Goal: Information Seeking & Learning: Learn about a topic

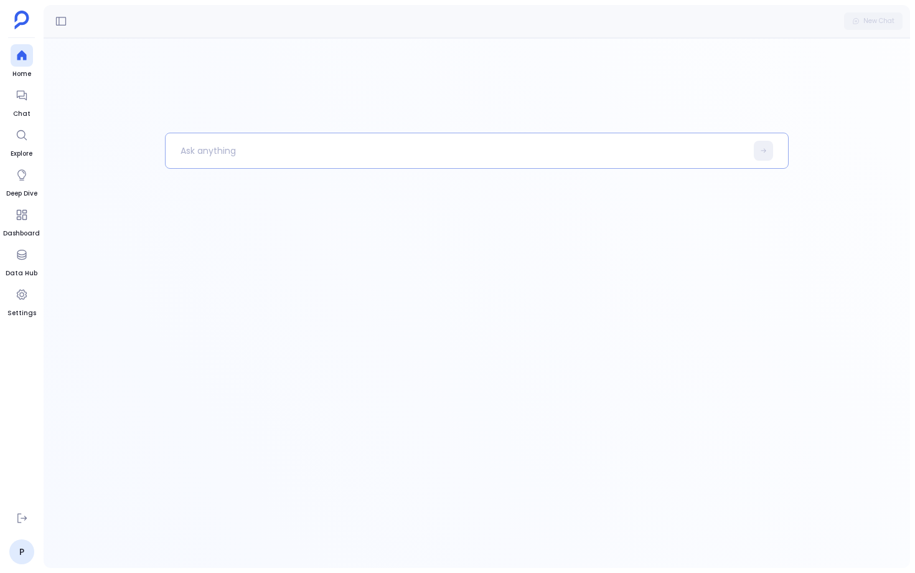
click at [203, 153] on p at bounding box center [456, 150] width 581 height 32
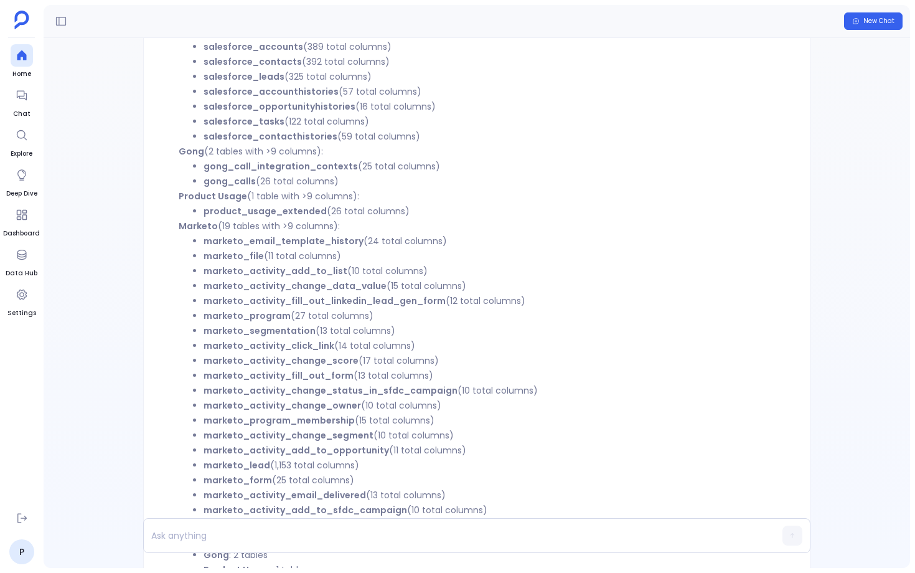
scroll to position [-300, 0]
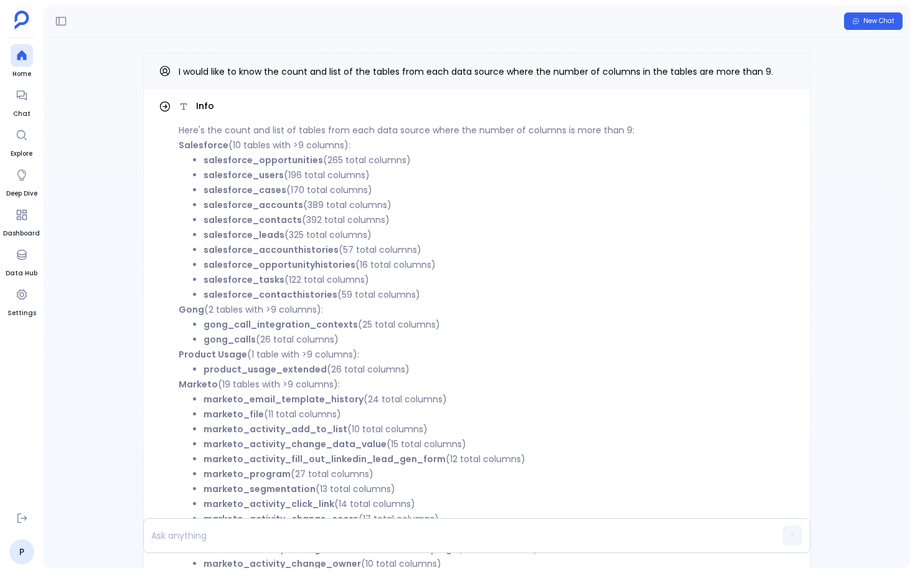
click at [275, 167] on li "salesforce_users (196 total columns)" at bounding box center [499, 174] width 591 height 15
click at [275, 161] on strong "salesforce_opportunities" at bounding box center [264, 160] width 120 height 12
click at [274, 170] on strong "salesforce_users" at bounding box center [244, 175] width 80 height 12
click at [270, 189] on strong "salesforce_cases" at bounding box center [245, 190] width 83 height 12
click at [268, 207] on strong "salesforce_accounts" at bounding box center [254, 205] width 100 height 12
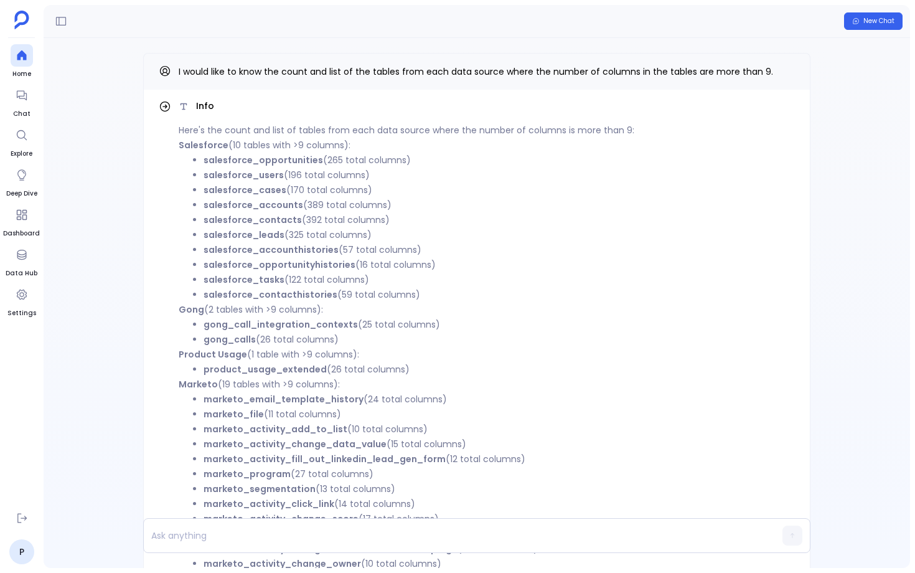
click at [267, 222] on strong "salesforce_contacts" at bounding box center [253, 220] width 98 height 12
click at [265, 242] on li "salesforce_accounthistories (57 total columns)" at bounding box center [499, 249] width 591 height 15
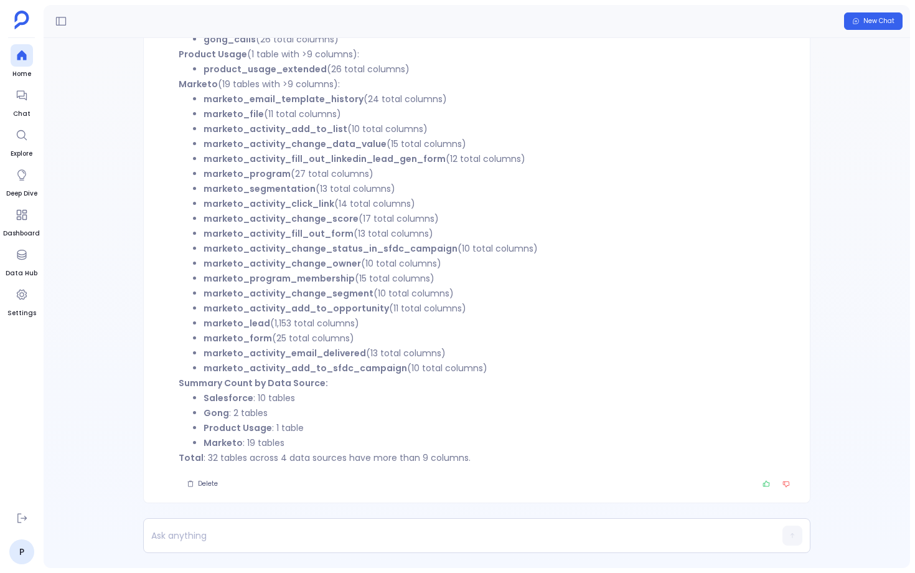
scroll to position [-21, 0]
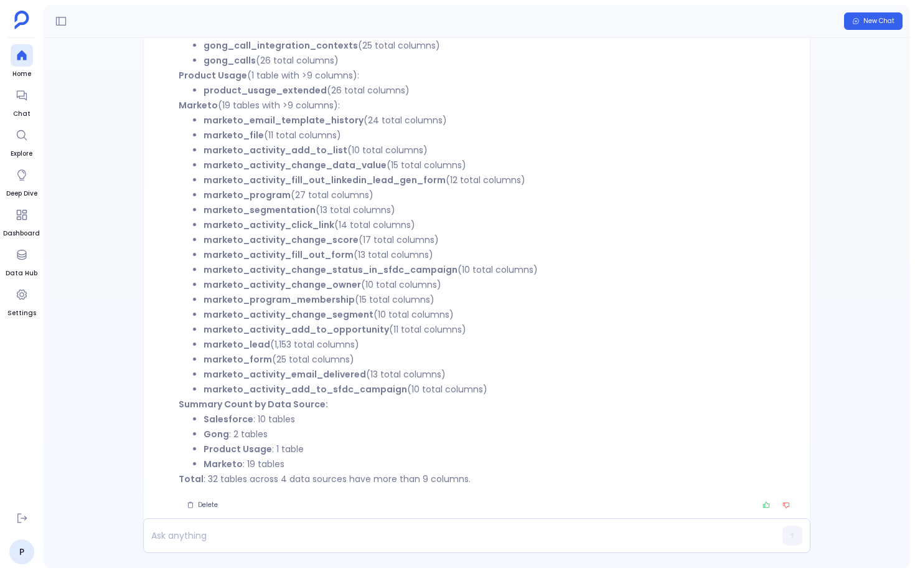
click at [291, 473] on p "Total : 32 tables across 4 data sources have more than 9 columns." at bounding box center [487, 478] width 616 height 15
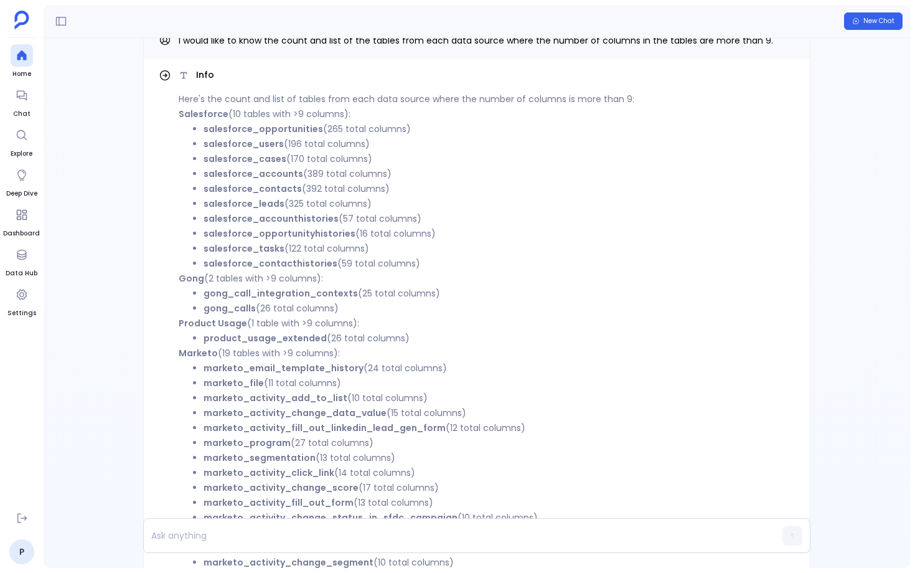
scroll to position [-300, 0]
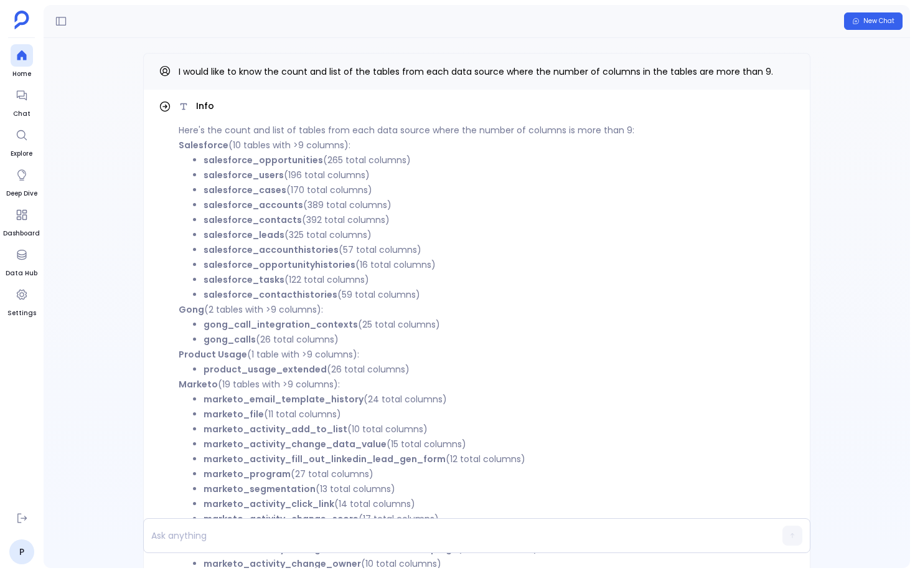
click at [226, 164] on strong "salesforce_opportunities" at bounding box center [264, 160] width 120 height 12
click at [225, 174] on strong "salesforce_users" at bounding box center [244, 175] width 80 height 12
click at [225, 193] on strong "salesforce_cases" at bounding box center [245, 190] width 83 height 12
click at [223, 209] on strong "salesforce_accounts" at bounding box center [254, 205] width 100 height 12
click at [222, 221] on strong "salesforce_contacts" at bounding box center [253, 220] width 98 height 12
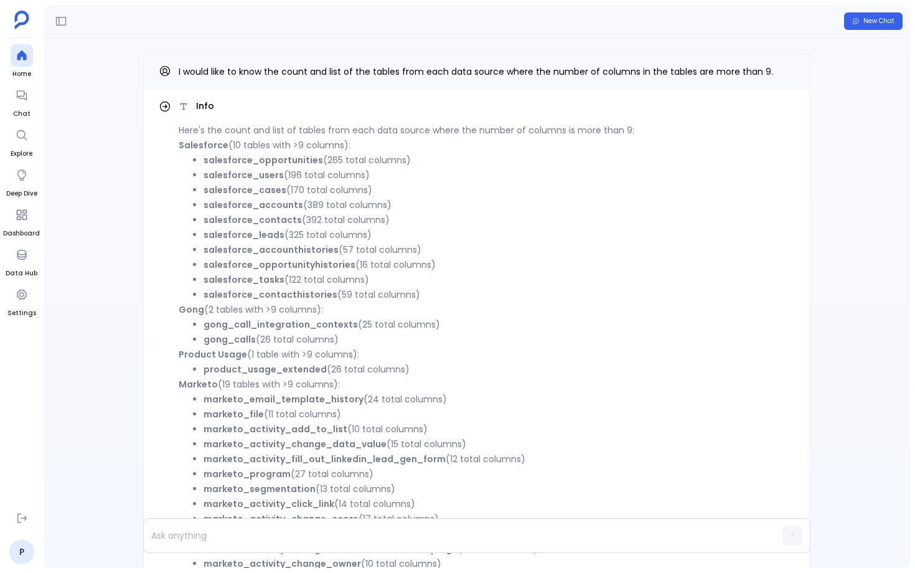
click at [222, 235] on strong "salesforce_leads" at bounding box center [244, 234] width 81 height 12
click at [220, 254] on strong "salesforce_accounthistories" at bounding box center [271, 249] width 135 height 12
click at [219, 266] on strong "salesforce_opportunityhistories" at bounding box center [280, 264] width 152 height 12
click at [219, 283] on strong "salesforce_tasks" at bounding box center [244, 279] width 81 height 12
click at [219, 295] on strong "salesforce_contacthistories" at bounding box center [271, 294] width 134 height 12
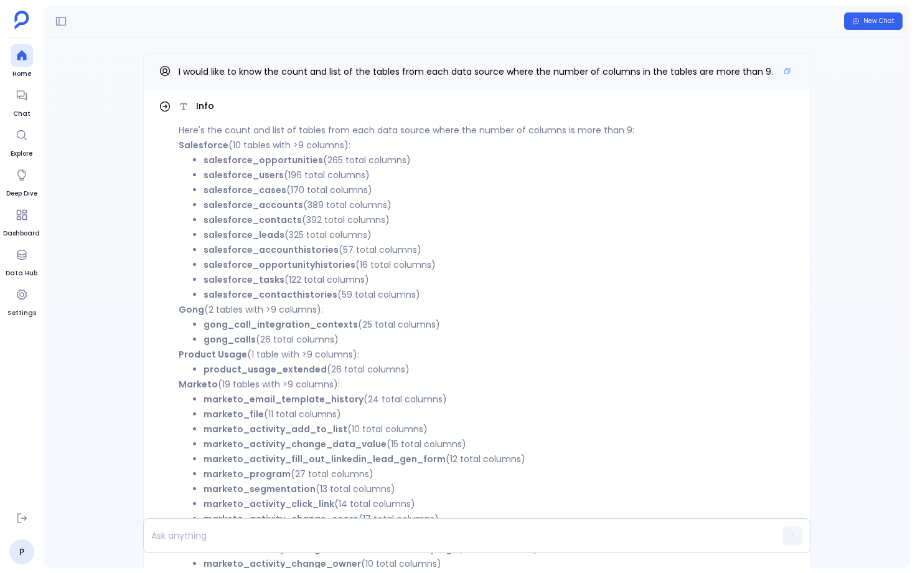
click at [797, 73] on div "I would like to know the count and list of the tables from each data source whe…" at bounding box center [476, 71] width 667 height 37
click at [784, 67] on icon "Copy" at bounding box center [787, 70] width 7 height 7
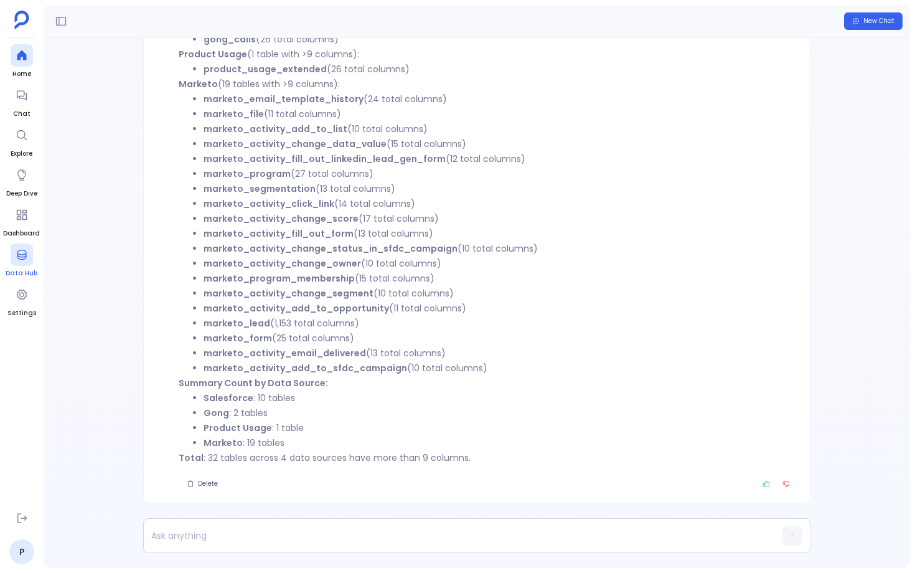
click at [23, 267] on link "Data Hub" at bounding box center [22, 260] width 32 height 35
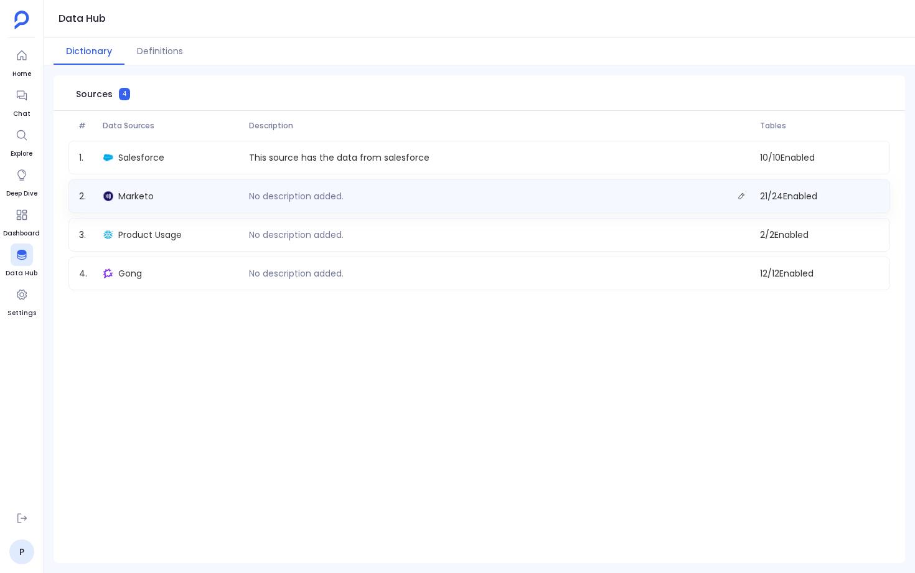
click at [177, 200] on div "Marketo" at bounding box center [171, 195] width 146 height 17
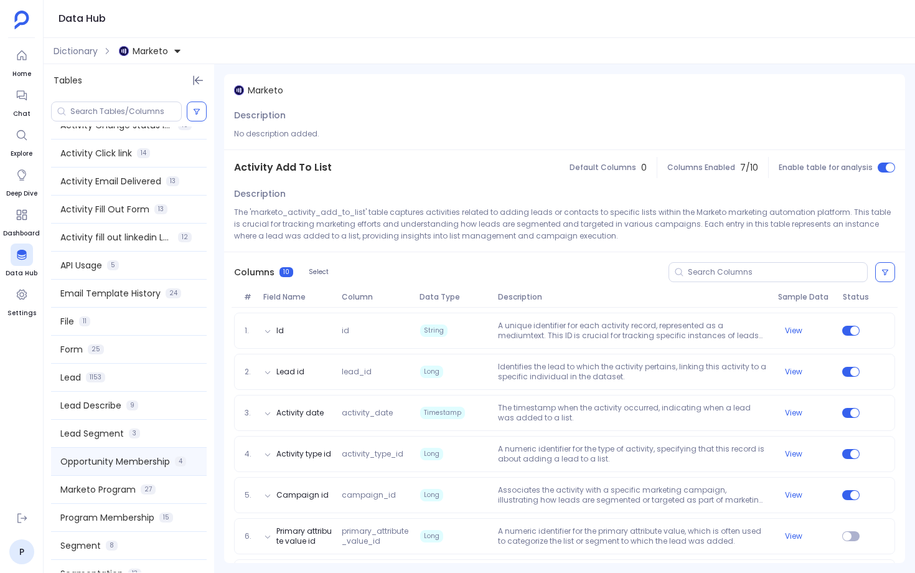
scroll to position [236, 0]
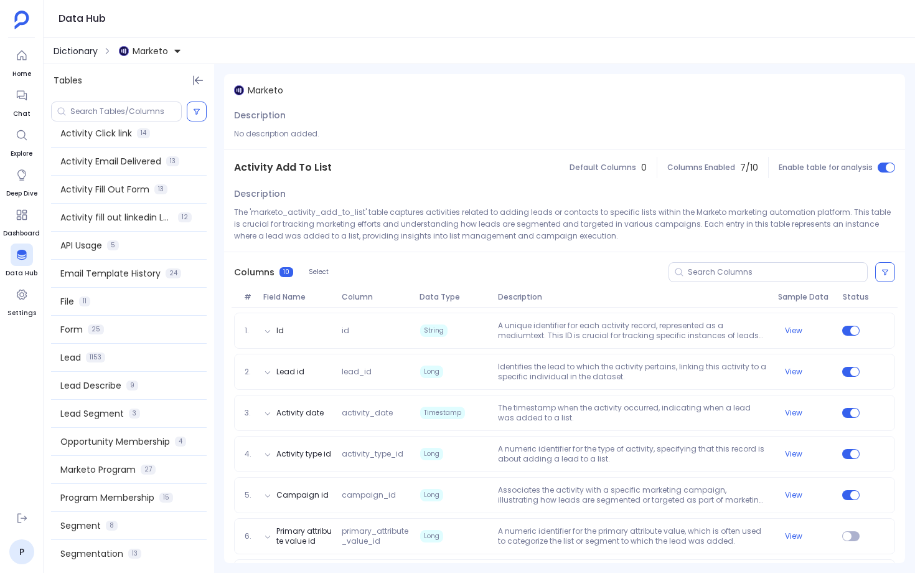
click at [90, 53] on span "Dictionary" at bounding box center [76, 51] width 44 height 12
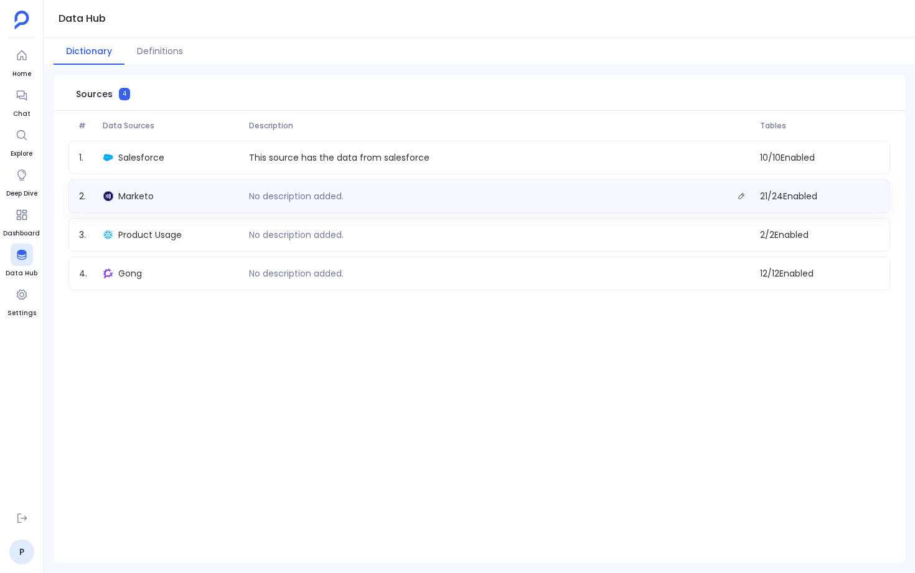
click at [208, 195] on div "Marketo" at bounding box center [171, 195] width 146 height 17
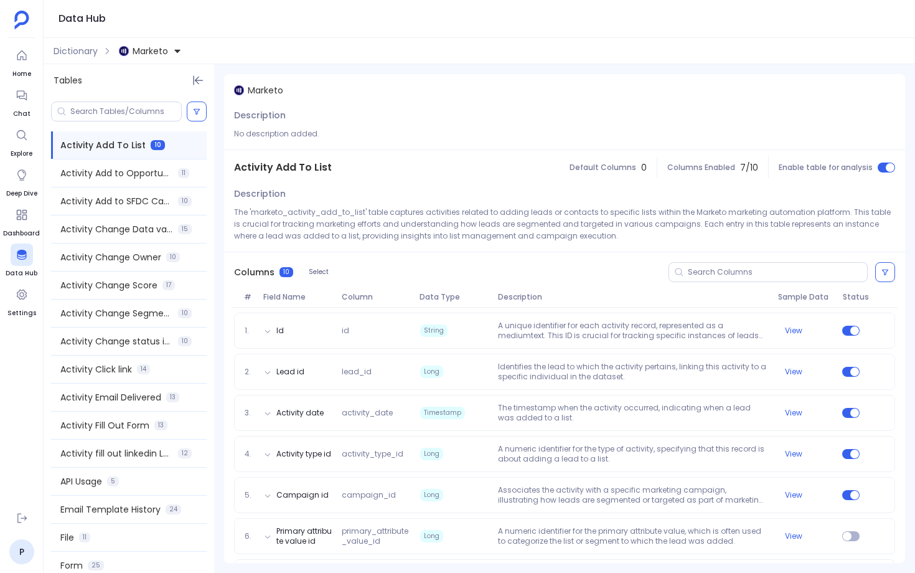
click at [136, 45] on span "Marketo" at bounding box center [150, 51] width 35 height 12
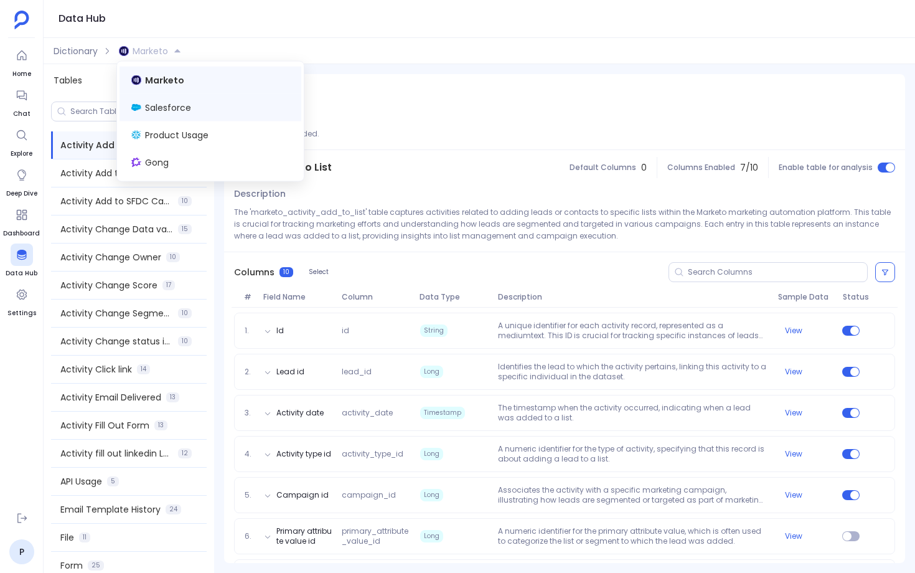
click at [142, 95] on div "Salesforce" at bounding box center [211, 107] width 182 height 27
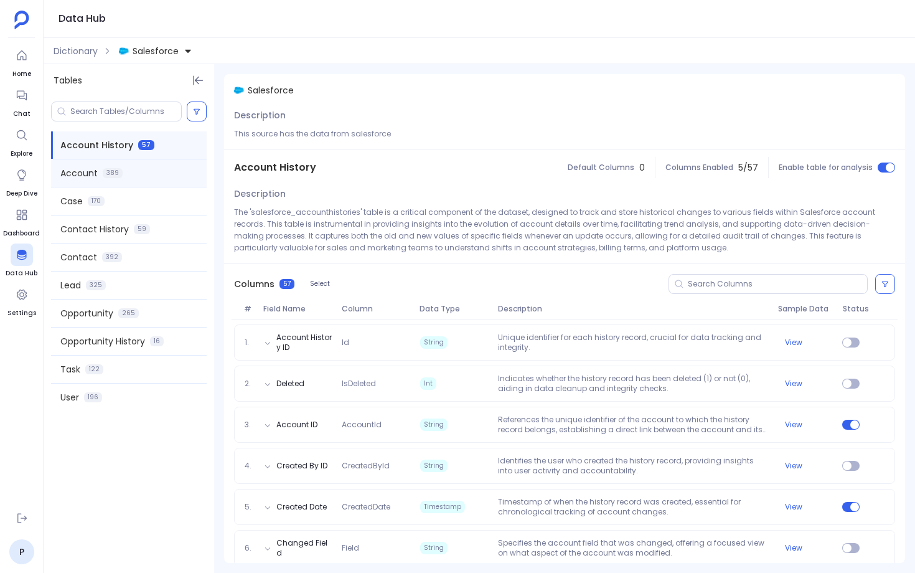
click at [131, 174] on div "Account 389" at bounding box center [129, 172] width 156 height 27
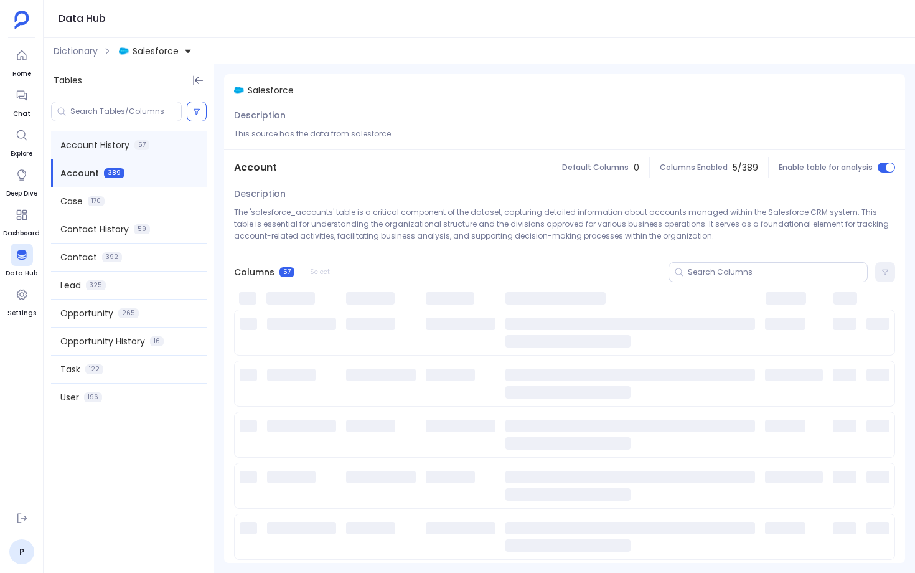
click at [145, 146] on span "57" at bounding box center [141, 145] width 15 height 10
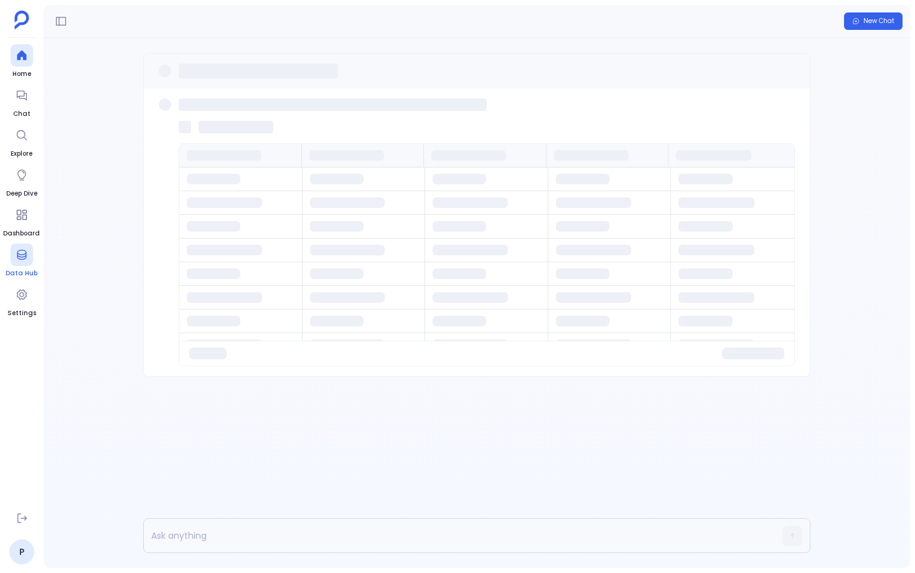
click at [29, 263] on div at bounding box center [22, 254] width 22 height 22
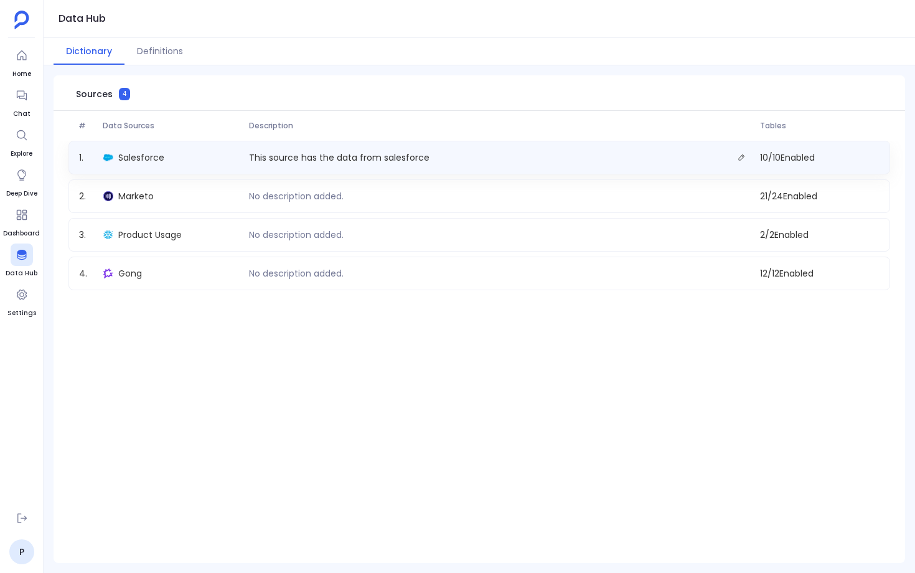
click at [210, 172] on div "1 . Salesforce This source has the data from salesforce 10 / 10 Enabled" at bounding box center [479, 158] width 822 height 34
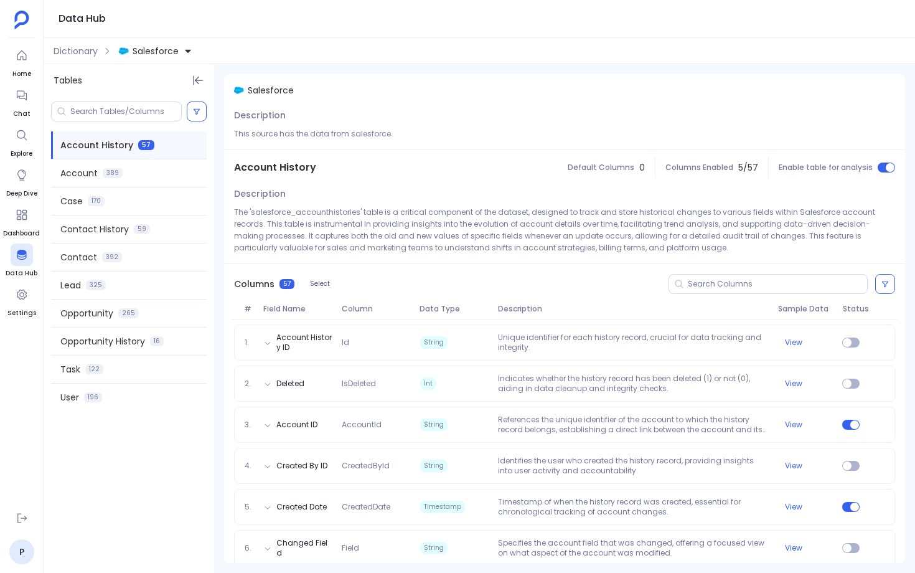
click at [127, 46] on img at bounding box center [124, 51] width 10 height 10
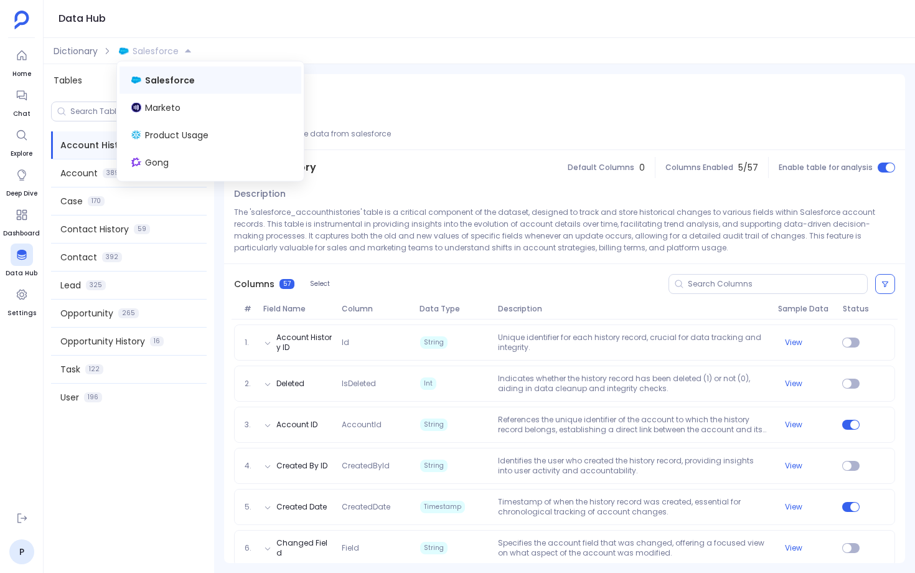
click at [158, 176] on div "Salesforce Marketo Product Usage Gong" at bounding box center [210, 122] width 187 height 120
click at [161, 166] on span "Gong" at bounding box center [157, 162] width 24 height 12
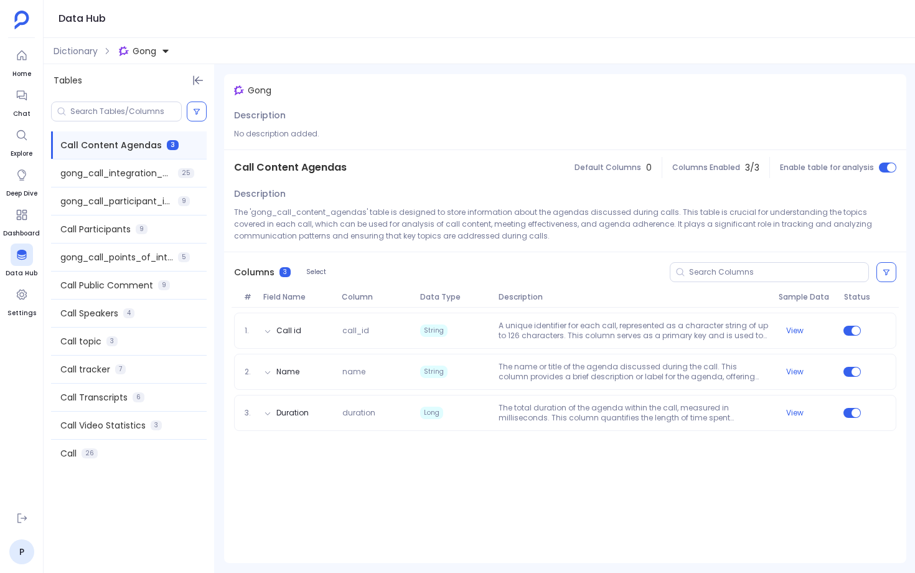
click at [140, 51] on span "Gong" at bounding box center [145, 51] width 24 height 12
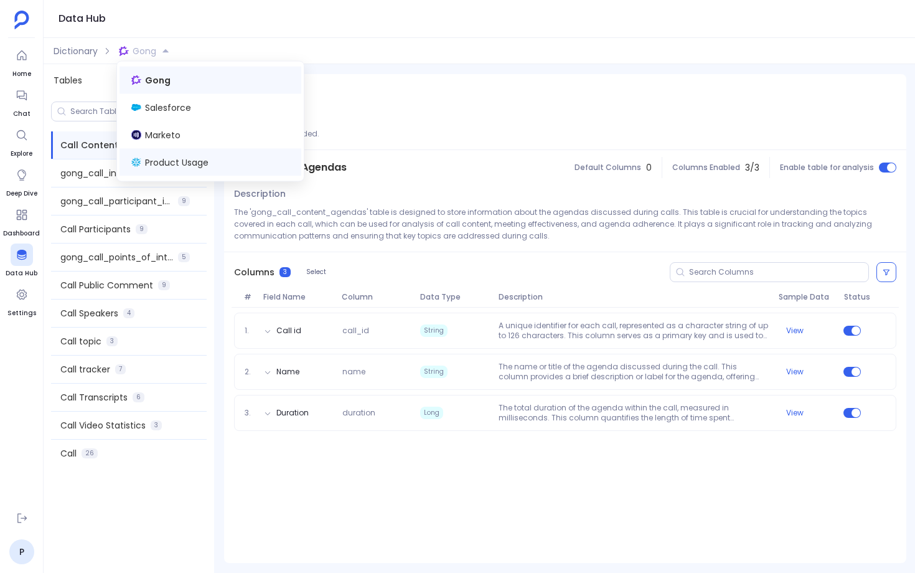
click at [144, 162] on div "Product Usage" at bounding box center [211, 162] width 182 height 27
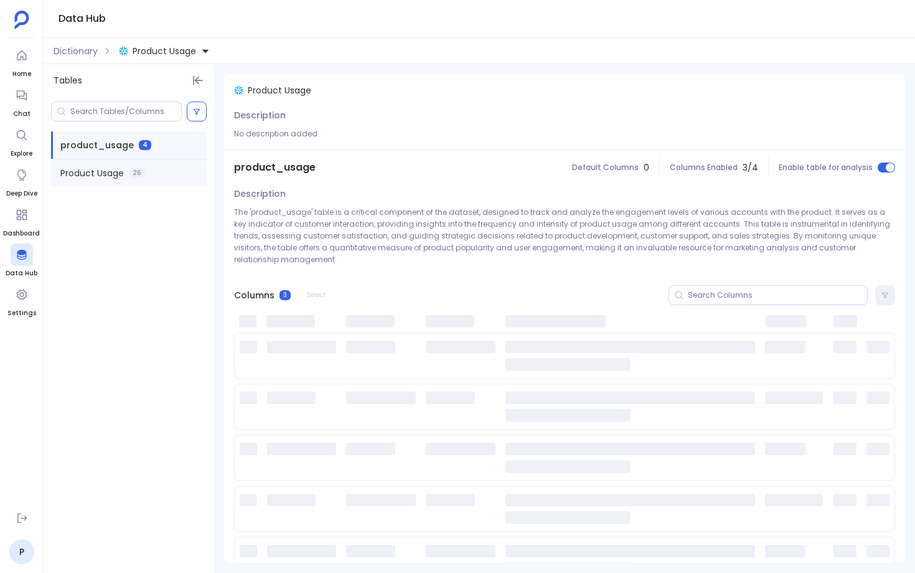
click at [143, 173] on span "26" at bounding box center [137, 173] width 16 height 10
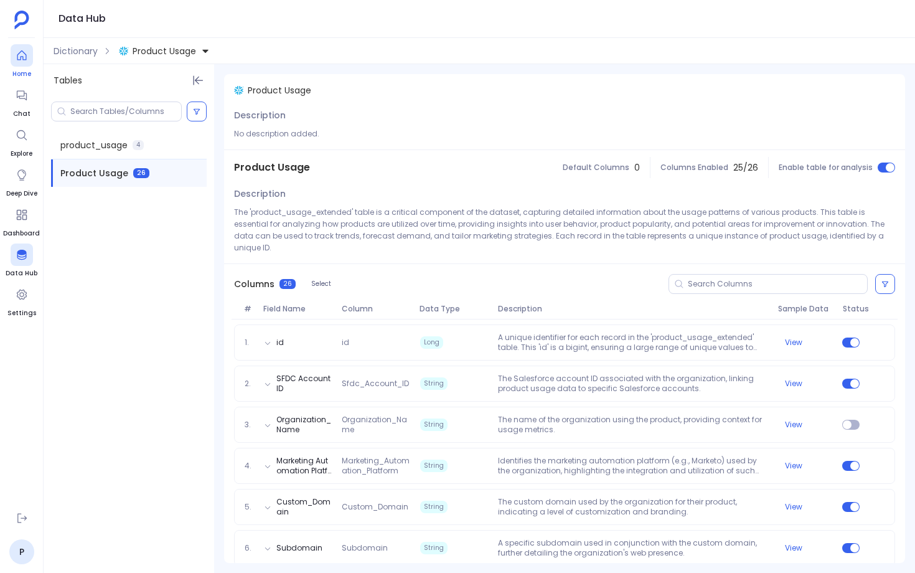
click at [27, 63] on div at bounding box center [22, 55] width 22 height 22
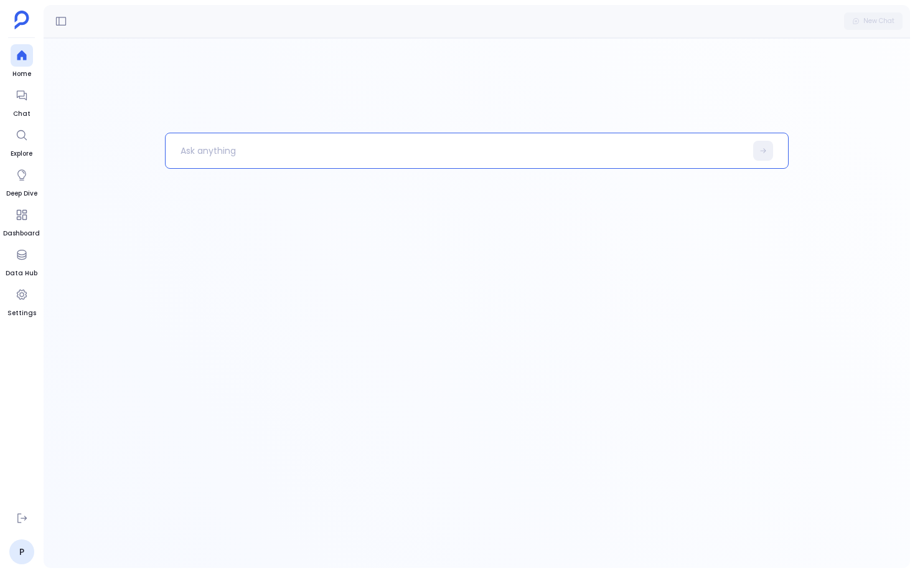
click at [273, 156] on p at bounding box center [456, 150] width 580 height 32
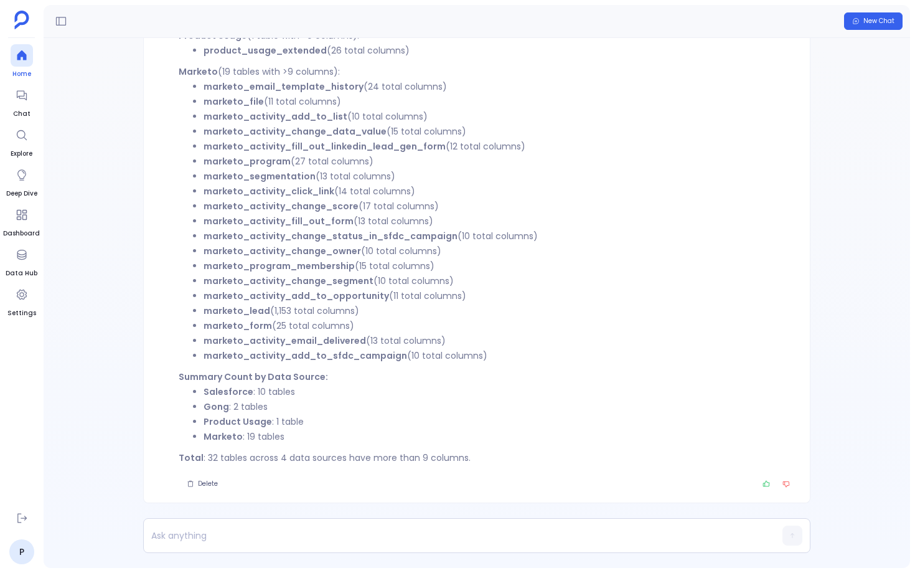
click at [25, 72] on span "Home" at bounding box center [22, 74] width 22 height 10
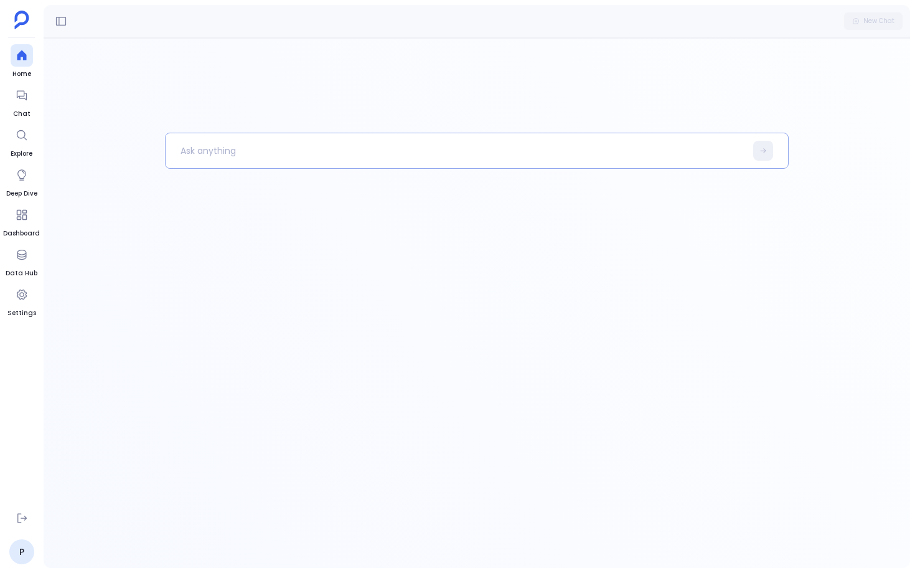
click at [303, 149] on p at bounding box center [456, 150] width 580 height 32
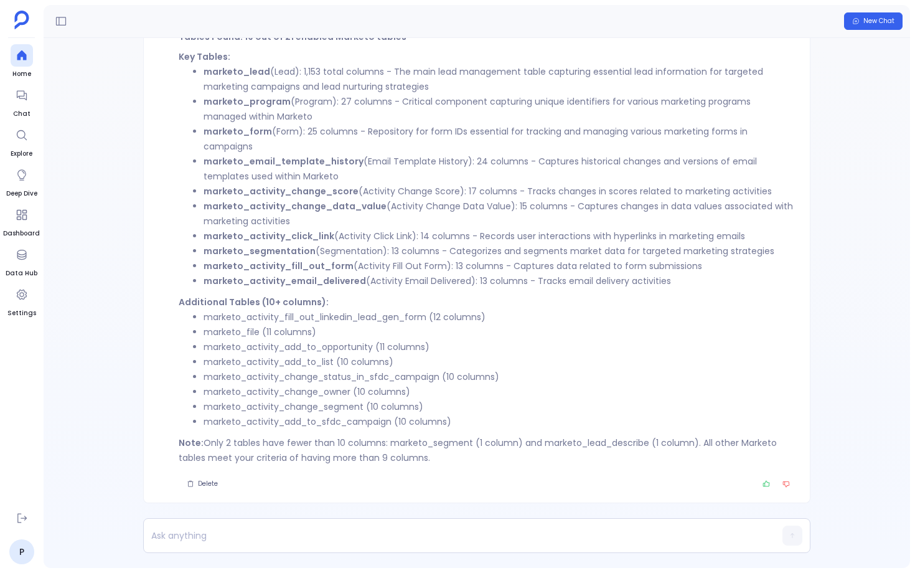
scroll to position [-113, 0]
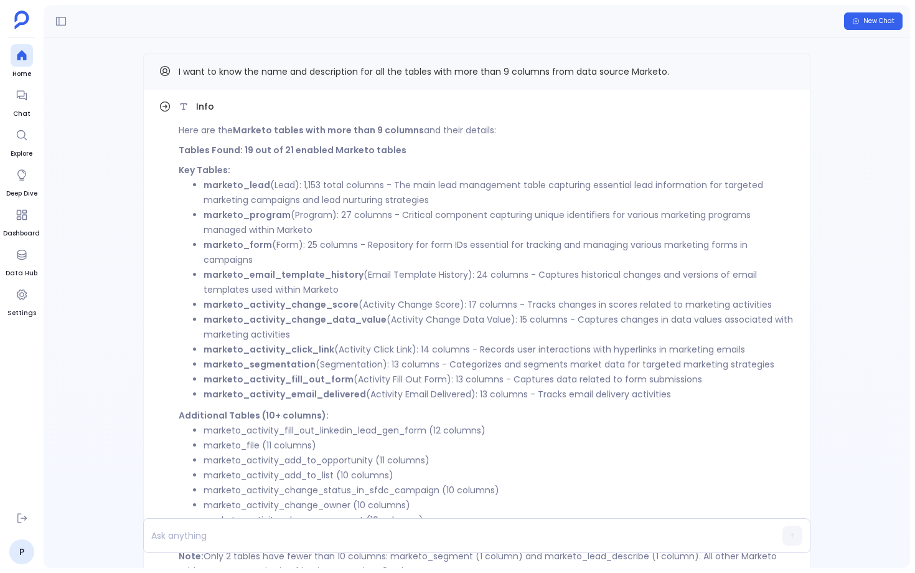
click at [240, 188] on strong "marketo_lead" at bounding box center [237, 185] width 67 height 12
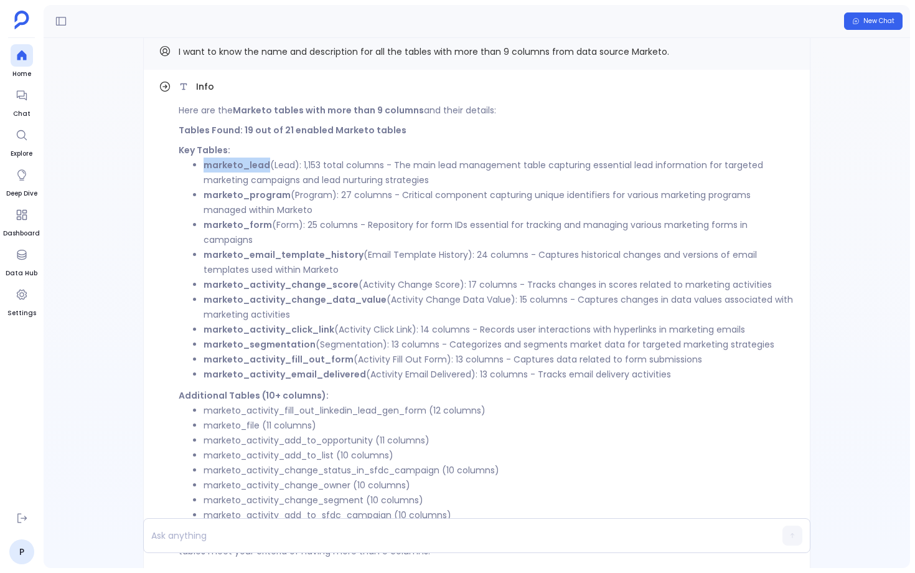
scroll to position [-87, 0]
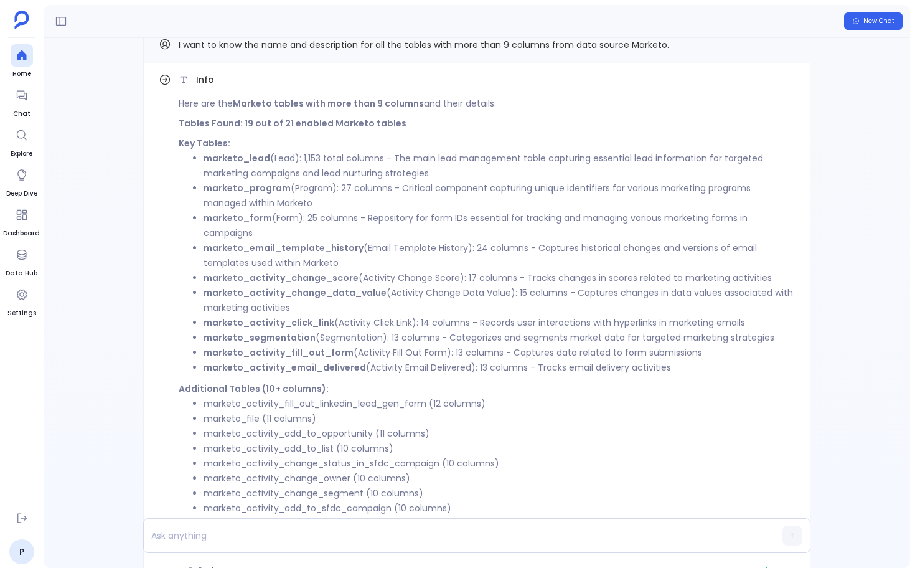
click at [261, 189] on strong "marketo_program" at bounding box center [247, 188] width 87 height 12
click at [250, 222] on strong "marketo_form" at bounding box center [238, 218] width 68 height 12
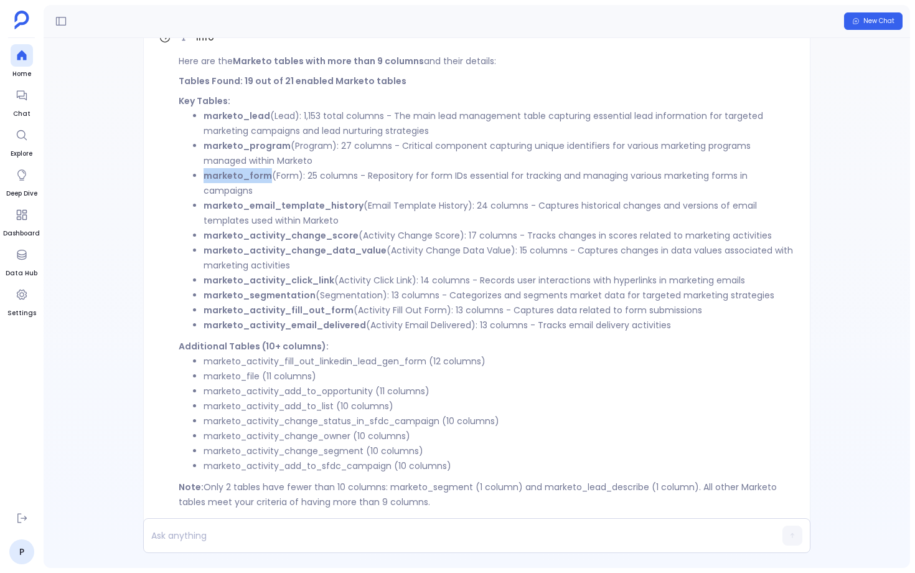
scroll to position [-19, 0]
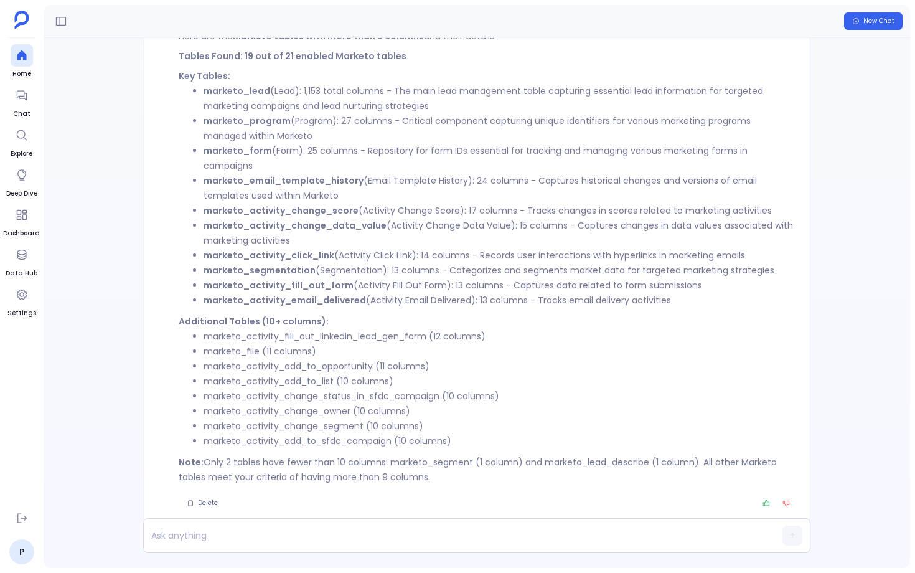
click at [334, 301] on strong "marketo_activity_email_delivered" at bounding box center [285, 300] width 163 height 12
click at [314, 290] on strong "marketo_activity_fill_out_form" at bounding box center [279, 285] width 150 height 12
click at [285, 272] on strong "marketo_segmentation" at bounding box center [260, 270] width 112 height 12
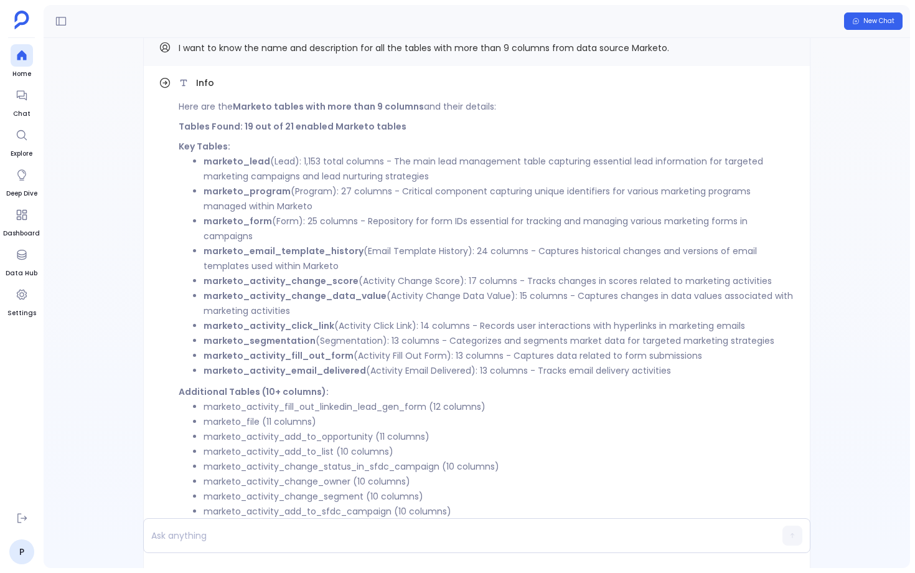
scroll to position [-93, 0]
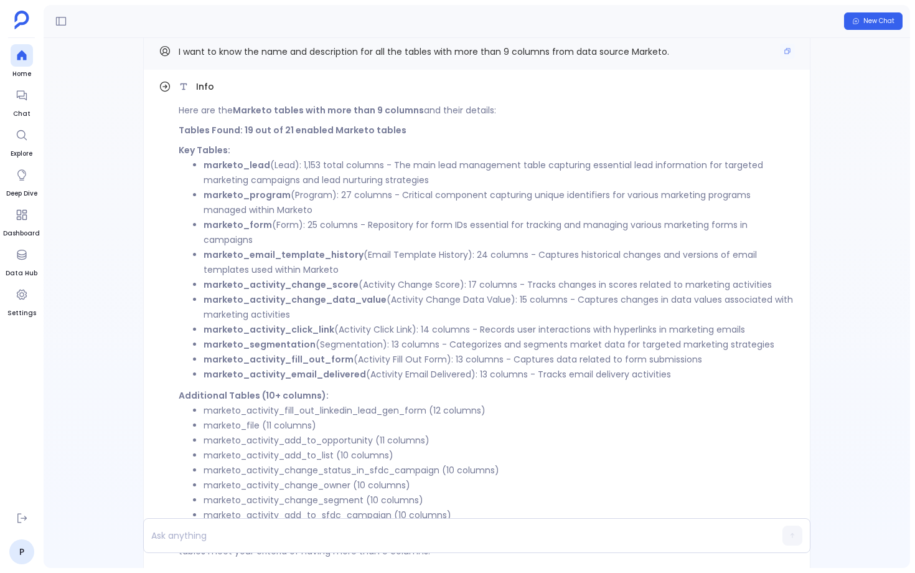
click at [280, 47] on span "I want to know the name and description for all the tables with more than 9 col…" at bounding box center [424, 51] width 491 height 12
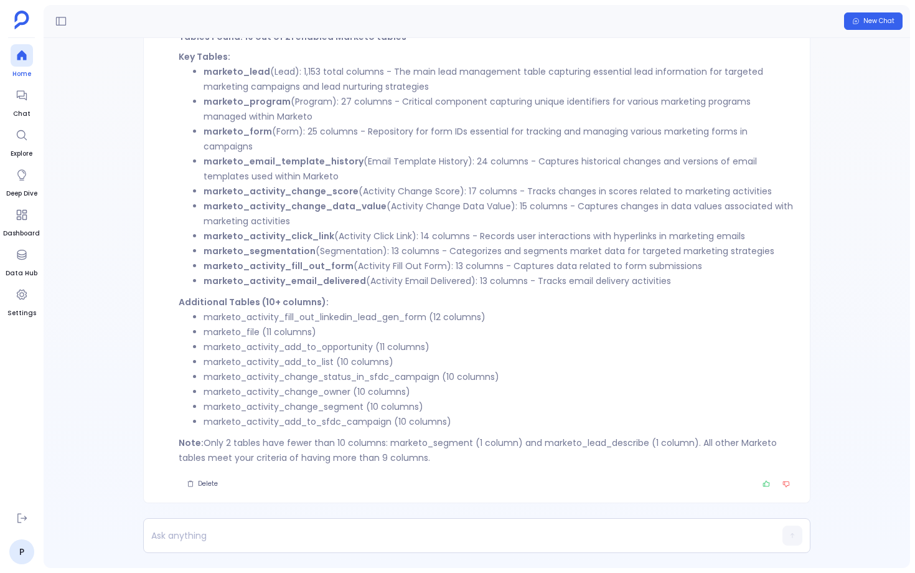
click at [25, 61] on icon at bounding box center [22, 55] width 12 height 12
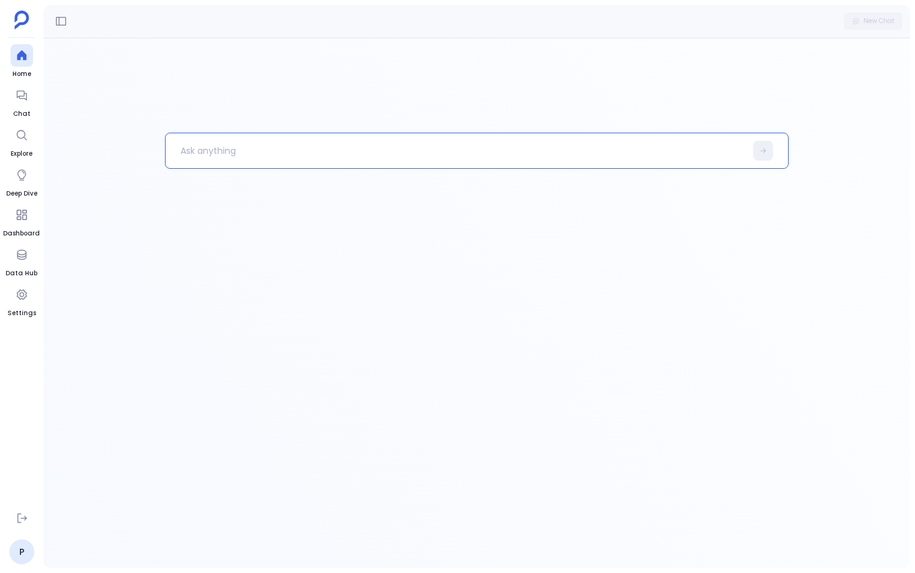
click at [242, 143] on p at bounding box center [456, 150] width 580 height 32
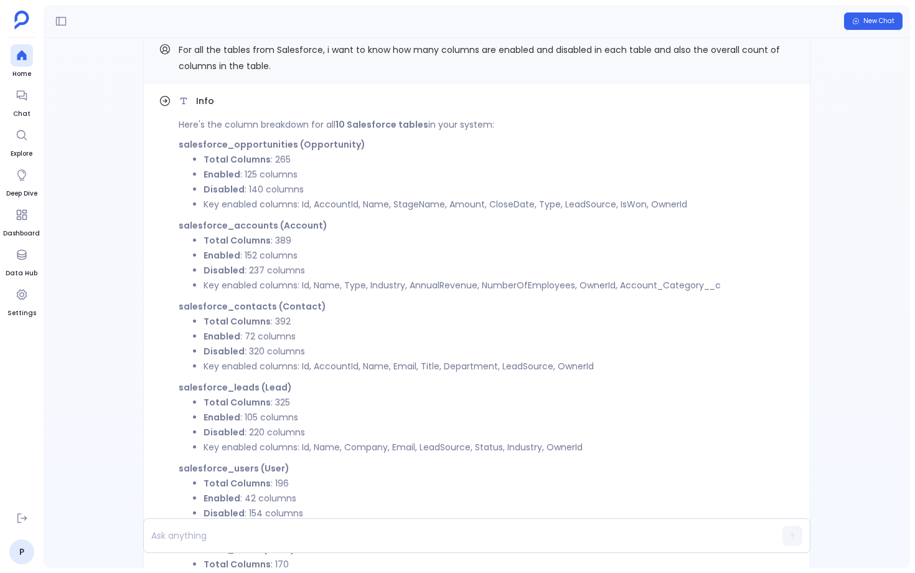
scroll to position [-650, 0]
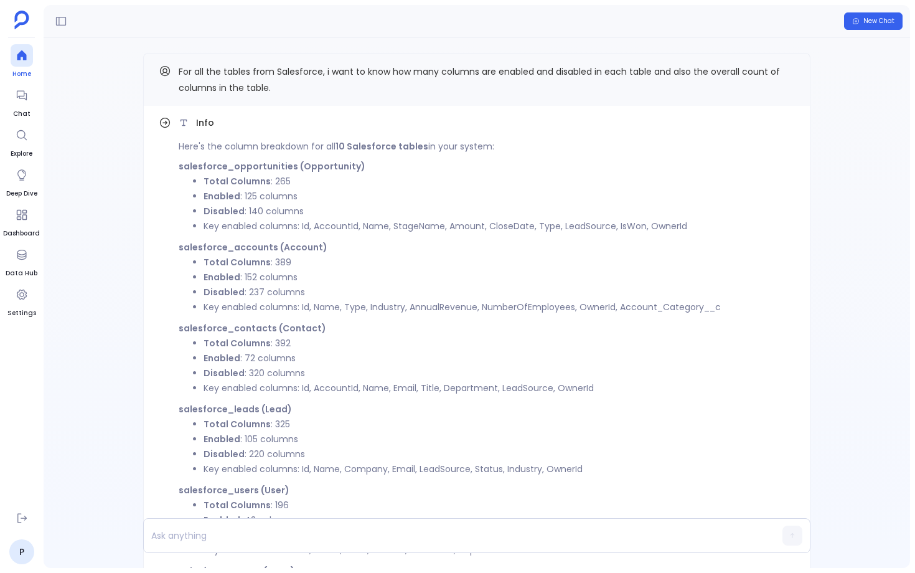
click at [26, 70] on span "Home" at bounding box center [22, 74] width 22 height 10
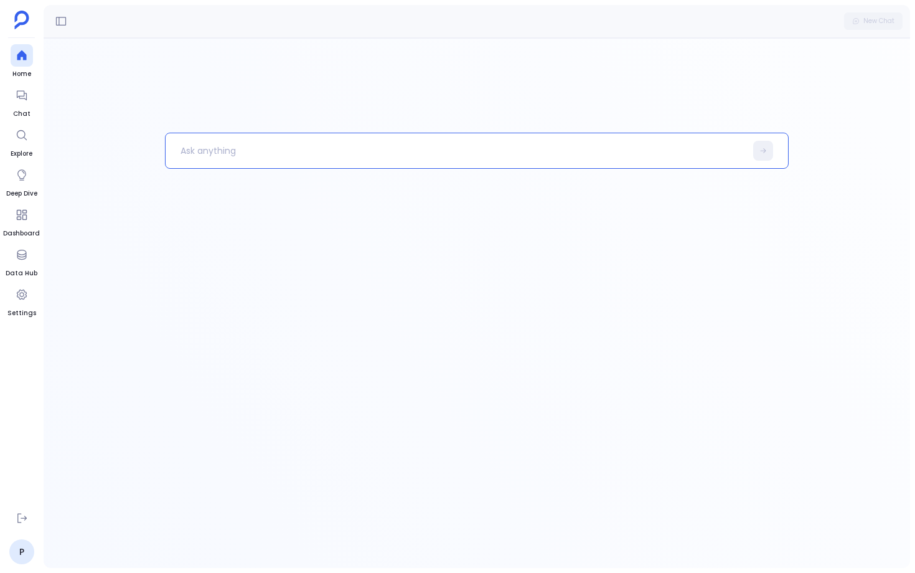
click at [235, 162] on p at bounding box center [456, 150] width 580 height 32
click at [312, 184] on div "Processing request Show me the details of the status column" at bounding box center [477, 114] width 867 height 152
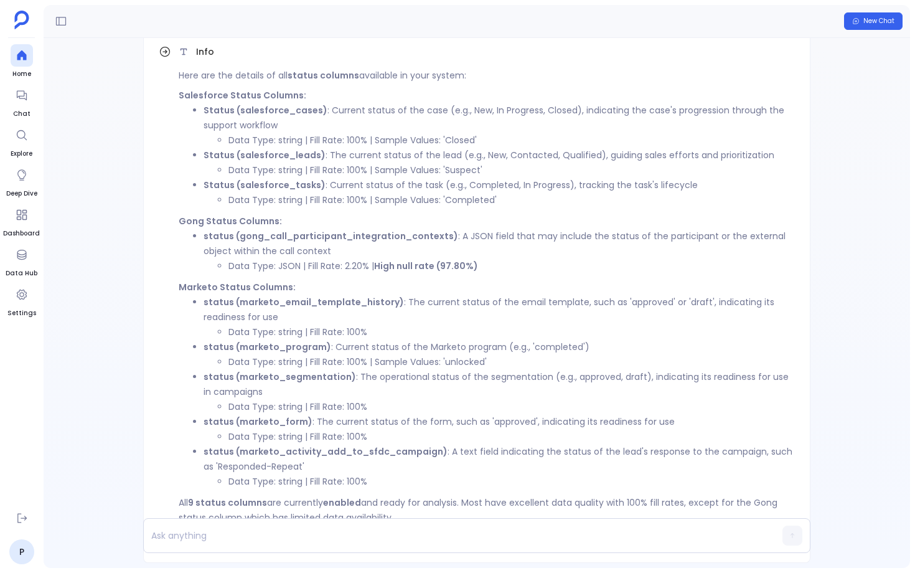
scroll to position [-115, 0]
